Goal: Task Accomplishment & Management: Complete application form

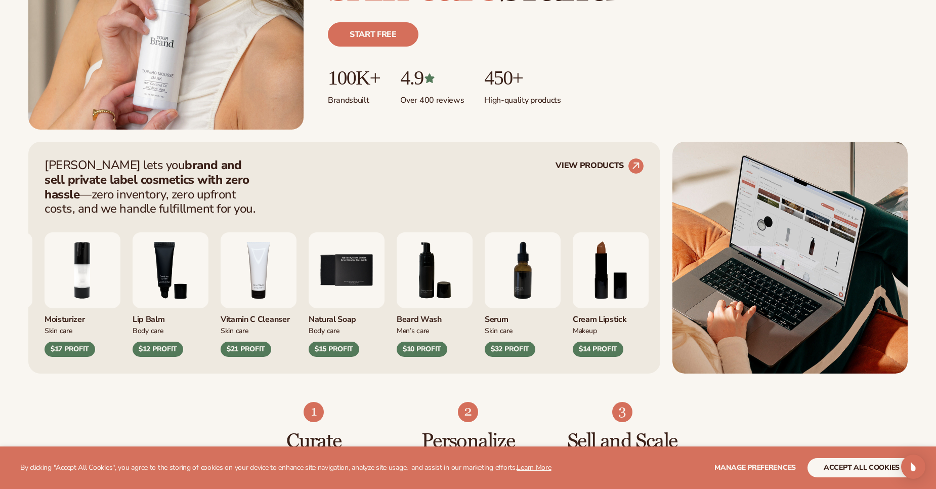
scroll to position [304, 0]
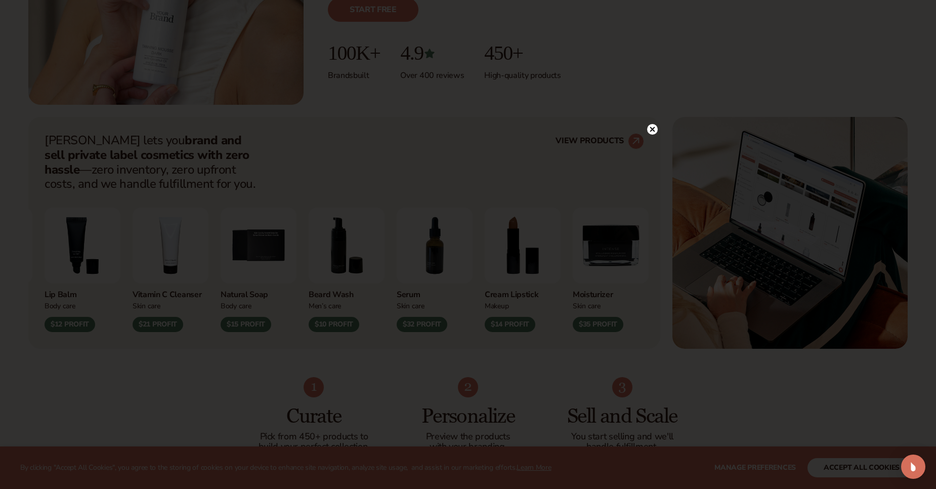
click at [654, 126] on circle at bounding box center [652, 129] width 11 height 11
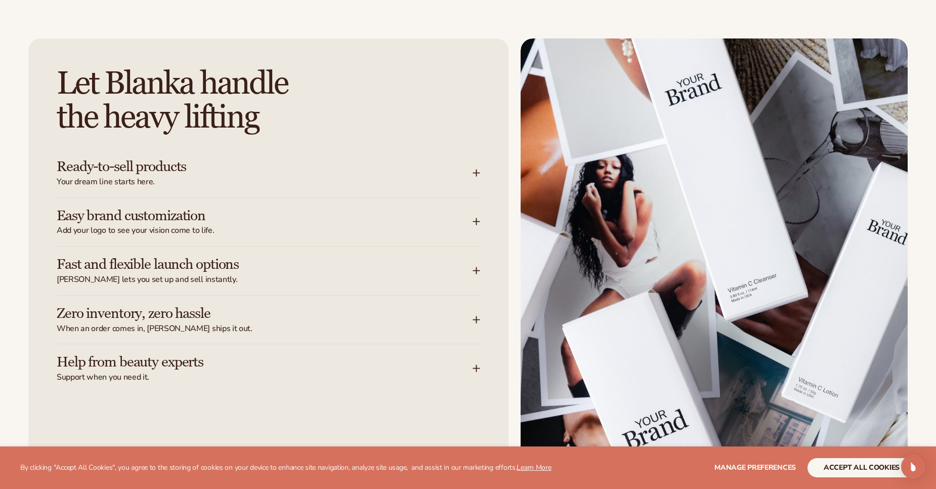
scroll to position [1265, 0]
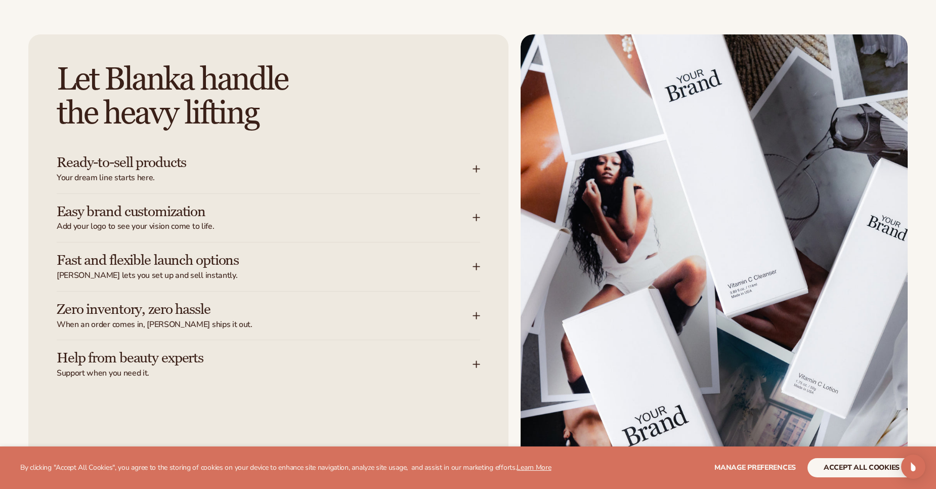
click at [146, 156] on h3 "Ready-to-sell products" at bounding box center [250, 163] width 386 height 16
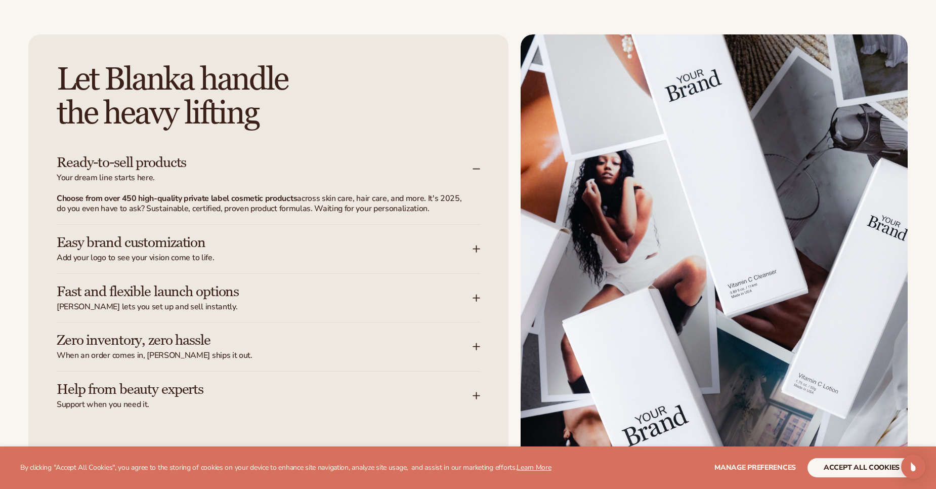
click at [363, 192] on div "Ready-to-sell products Your dream line starts here." at bounding box center [268, 169] width 423 height 49
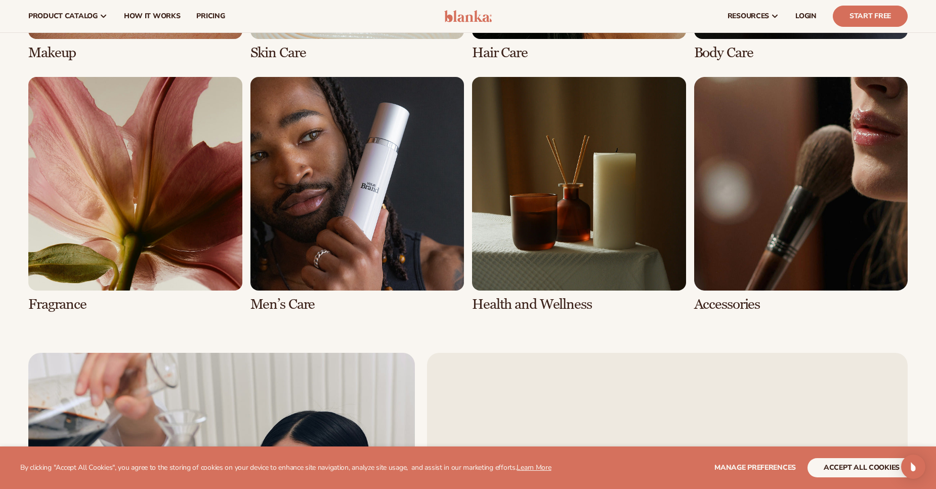
scroll to position [2277, 0]
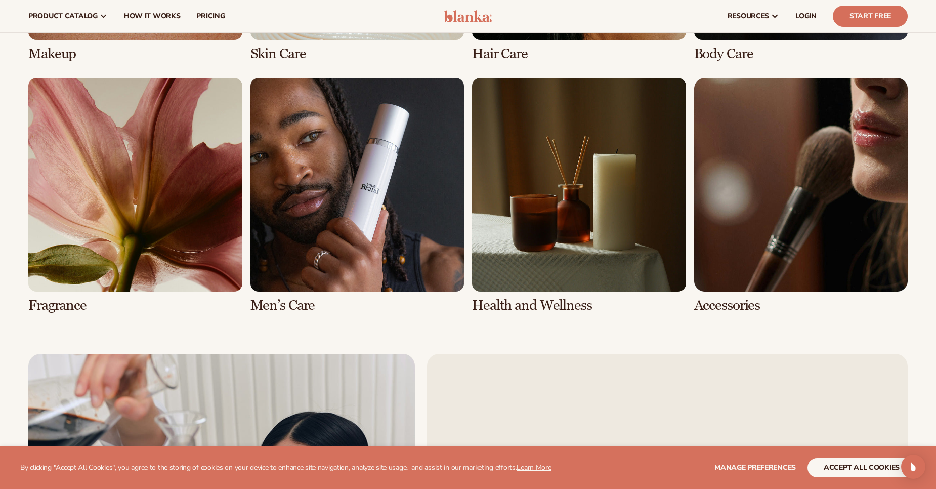
click at [366, 191] on link "6 / 8" at bounding box center [357, 195] width 214 height 235
click at [306, 303] on link "6 / 8" at bounding box center [357, 195] width 214 height 235
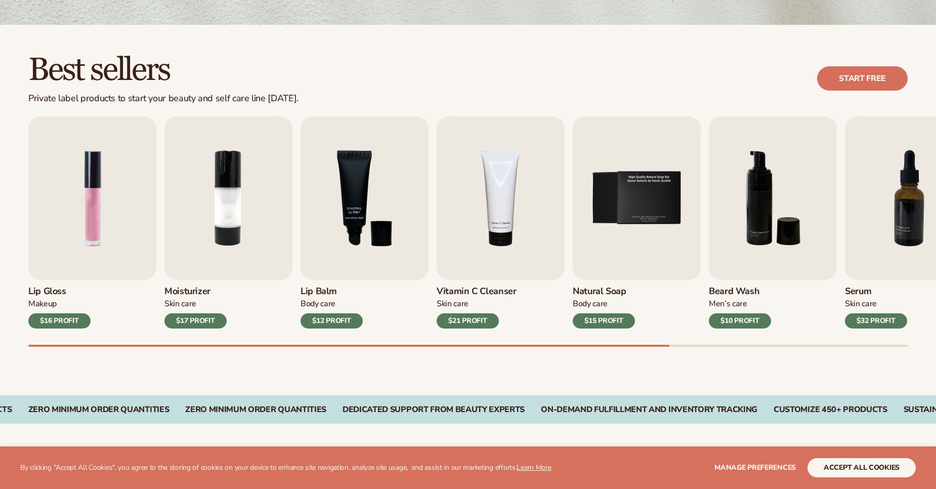
scroll to position [304, 0]
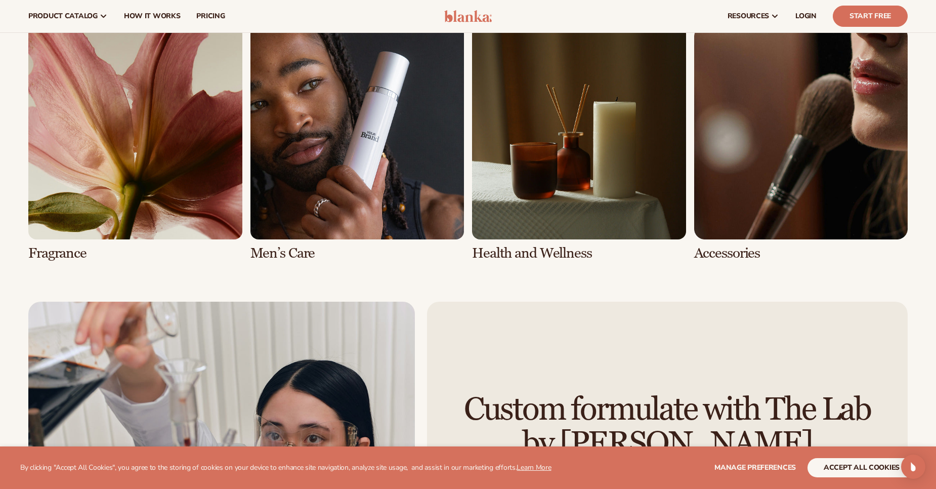
scroll to position [2327, 0]
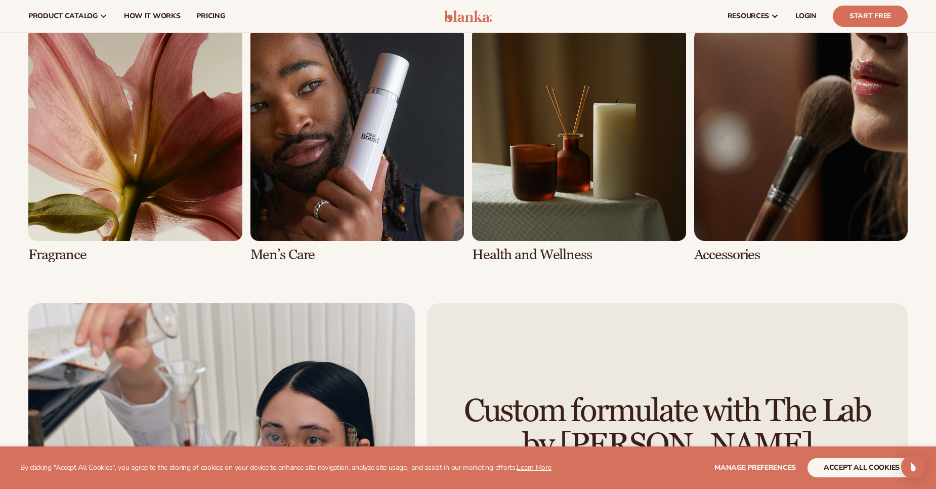
click at [137, 247] on link "5 / 8" at bounding box center [135, 144] width 214 height 235
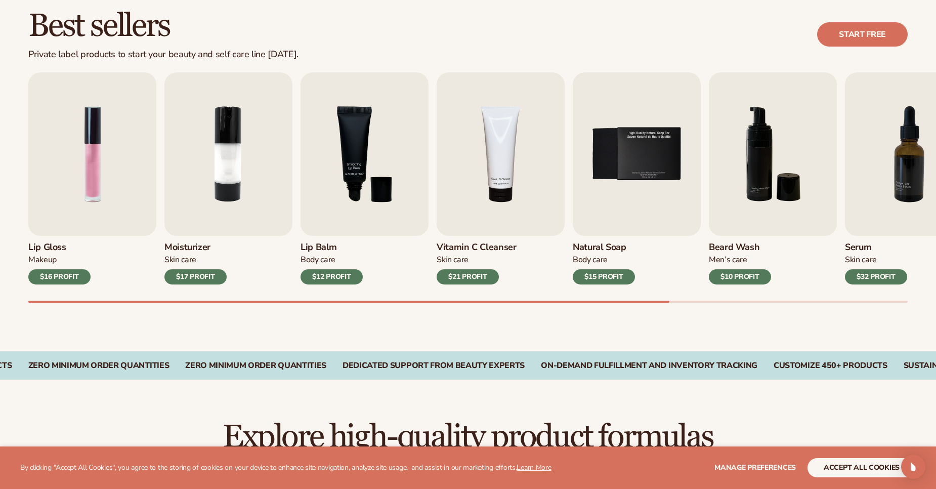
scroll to position [304, 0]
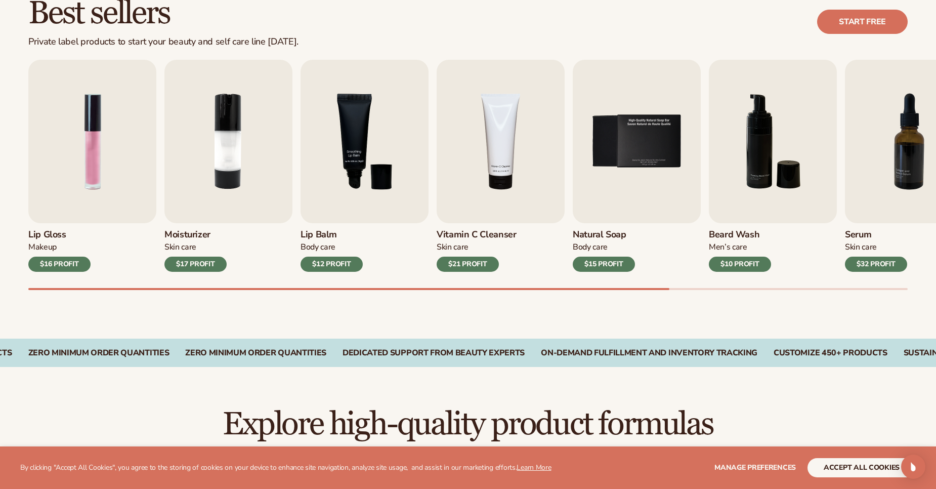
click at [328, 263] on div "$12 PROFIT" at bounding box center [332, 264] width 62 height 15
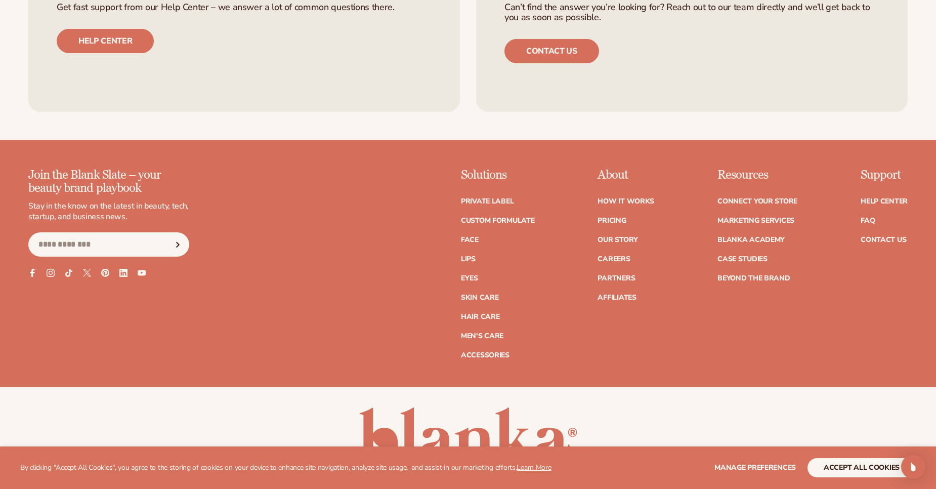
scroll to position [1946, 0]
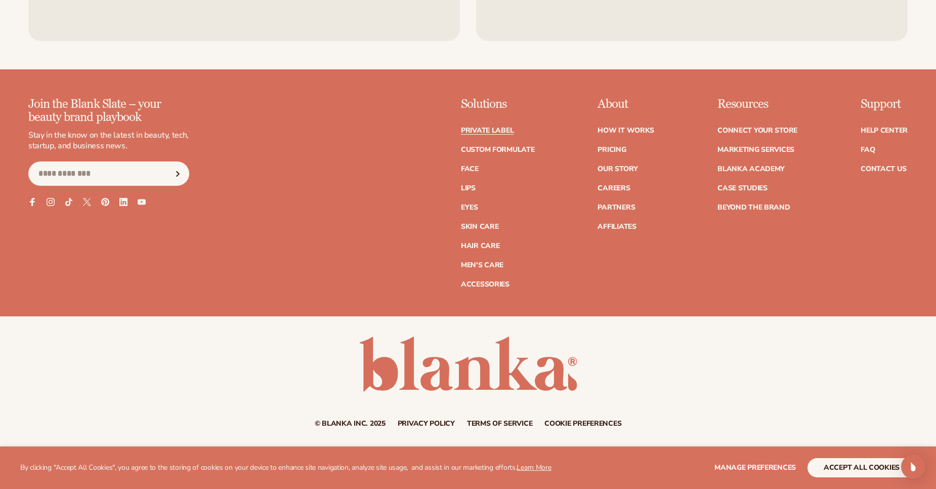
click at [501, 131] on link "Private label" at bounding box center [487, 130] width 53 height 7
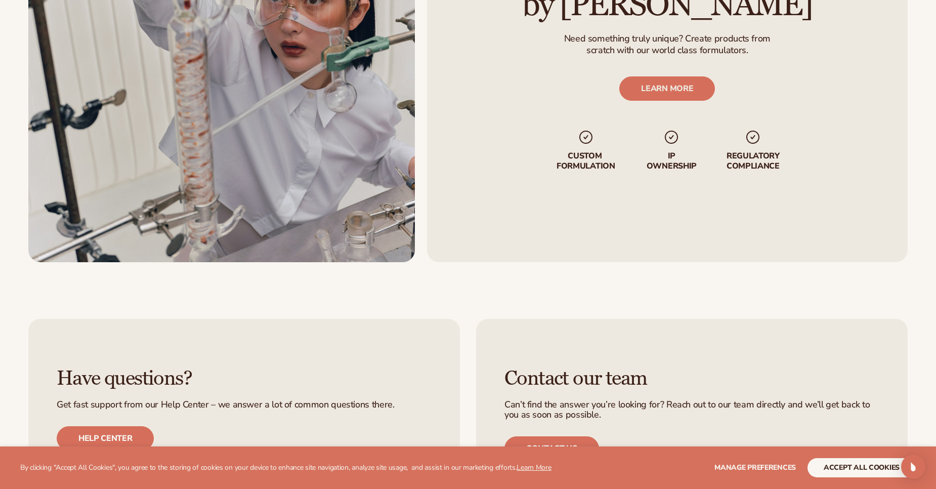
scroll to position [1670, 0]
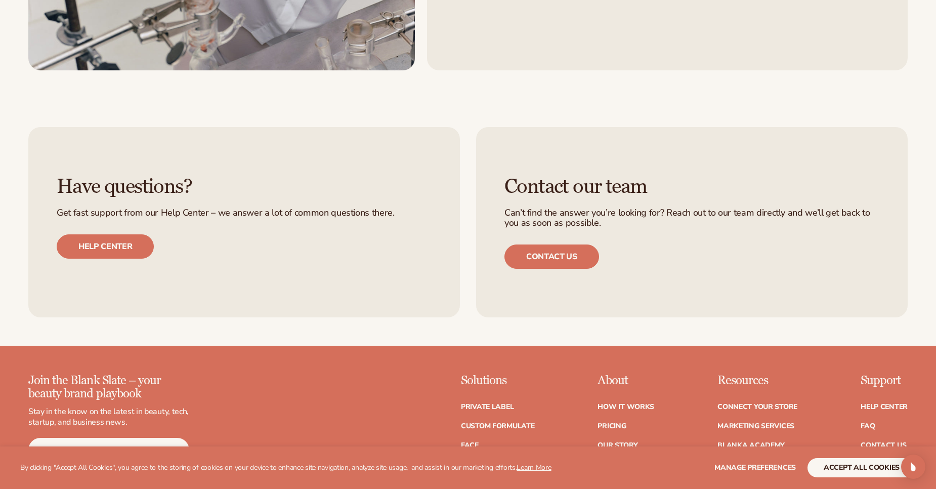
click at [500, 431] on ul "Private label Custom formulate Face Lips Eyes Skin Care" at bounding box center [498, 478] width 74 height 171
click at [508, 425] on link "Custom formulate" at bounding box center [498, 425] width 74 height 7
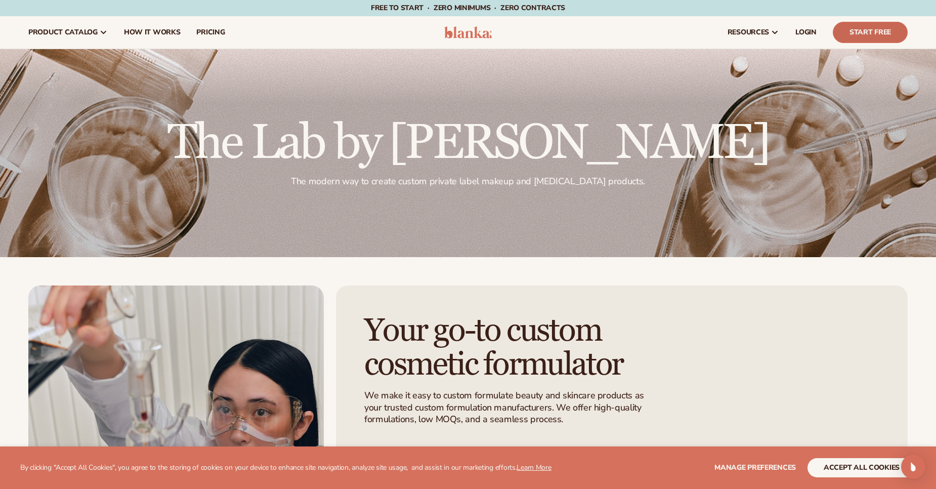
click at [854, 39] on link "Start Free" at bounding box center [870, 32] width 75 height 21
